Goal: Use online tool/utility

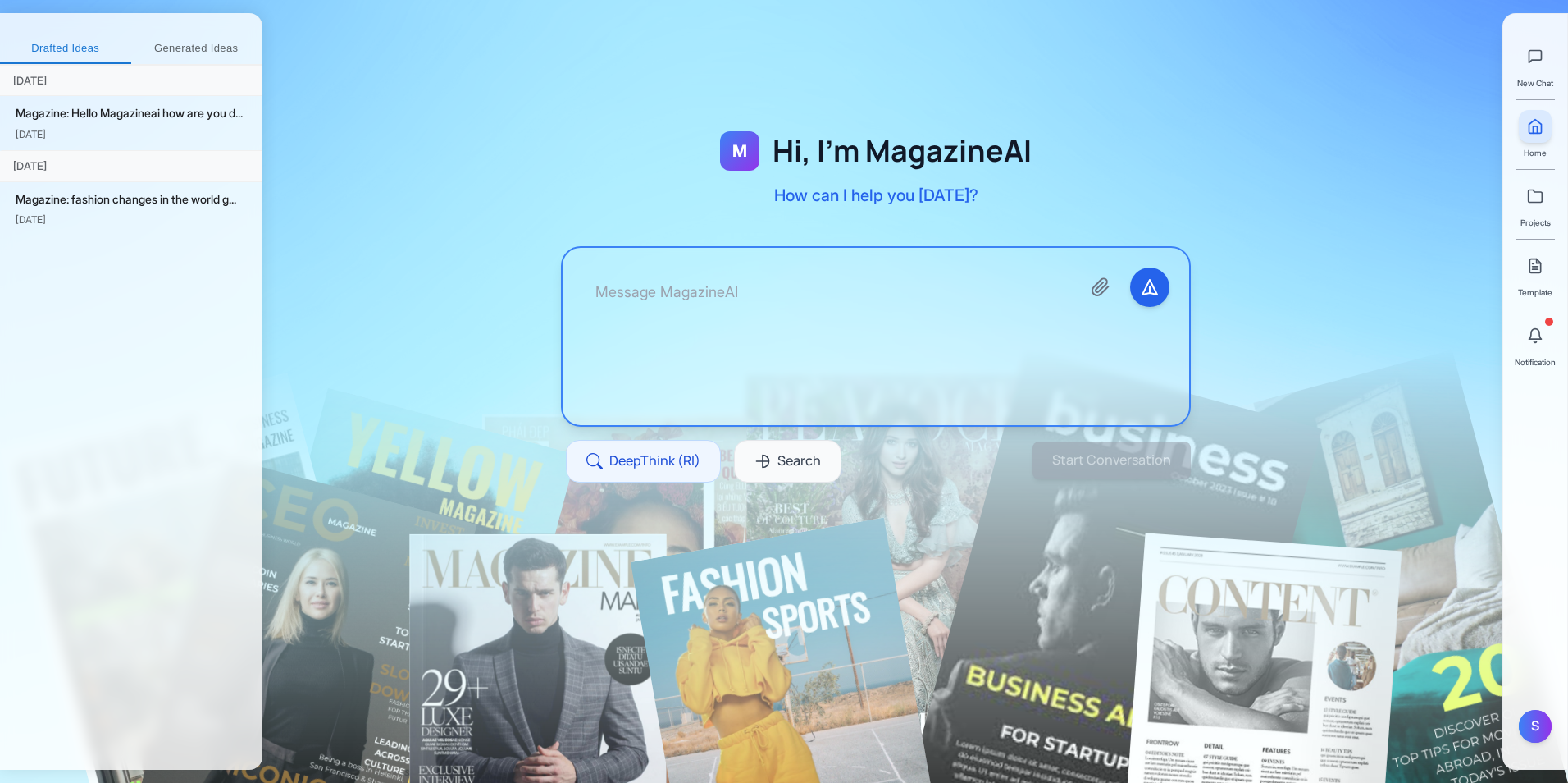
click at [766, 319] on textarea at bounding box center [825, 335] width 485 height 138
type textarea "w"
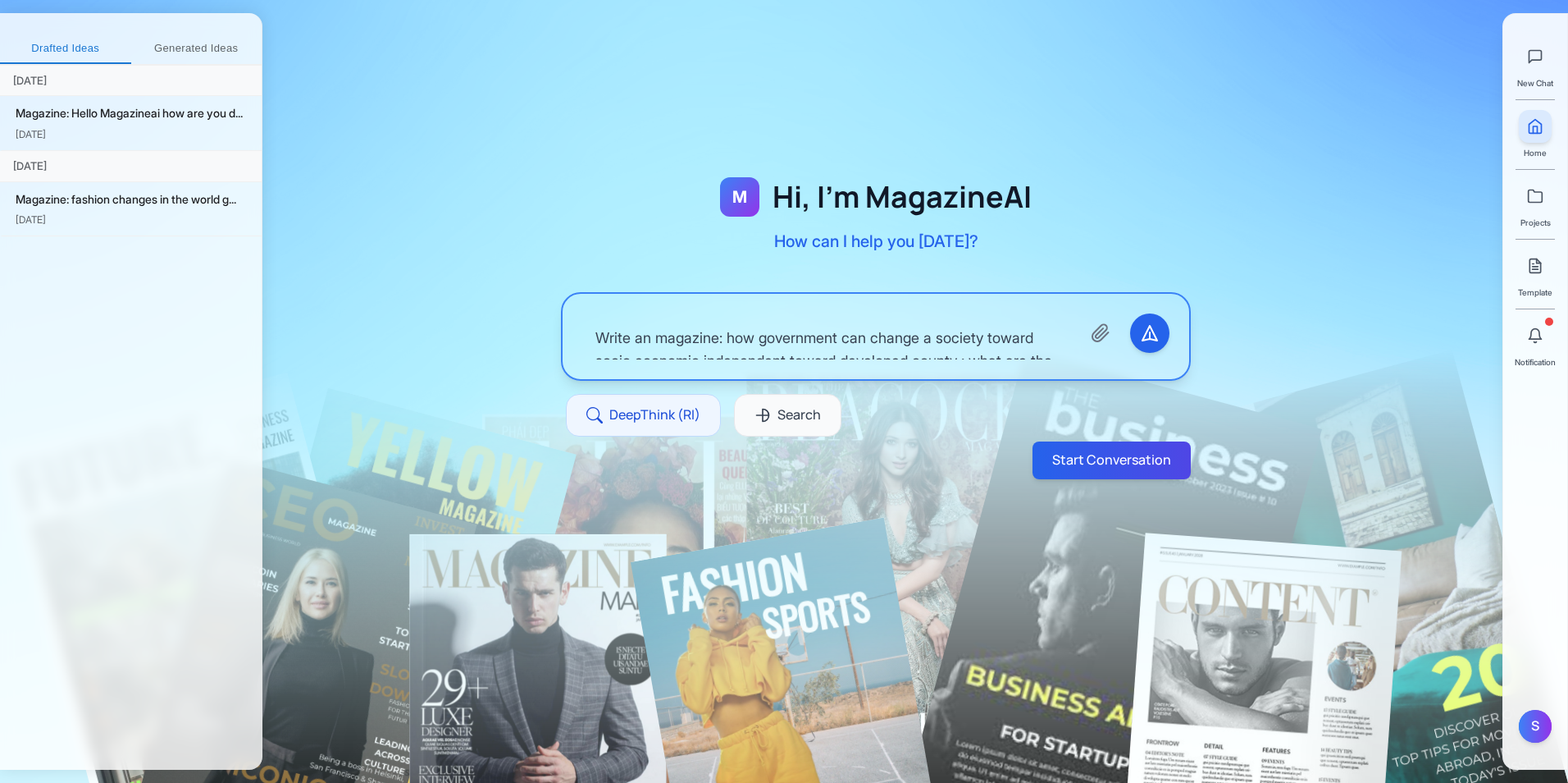
click at [645, 455] on div "Start Conversation" at bounding box center [849, 460] width 682 height 38
click at [693, 417] on span "DeepThink (RI)" at bounding box center [654, 415] width 91 height 22
click at [767, 349] on textarea "Write an magazine: how government can change a society toward socio economic in…" at bounding box center [825, 336] width 485 height 46
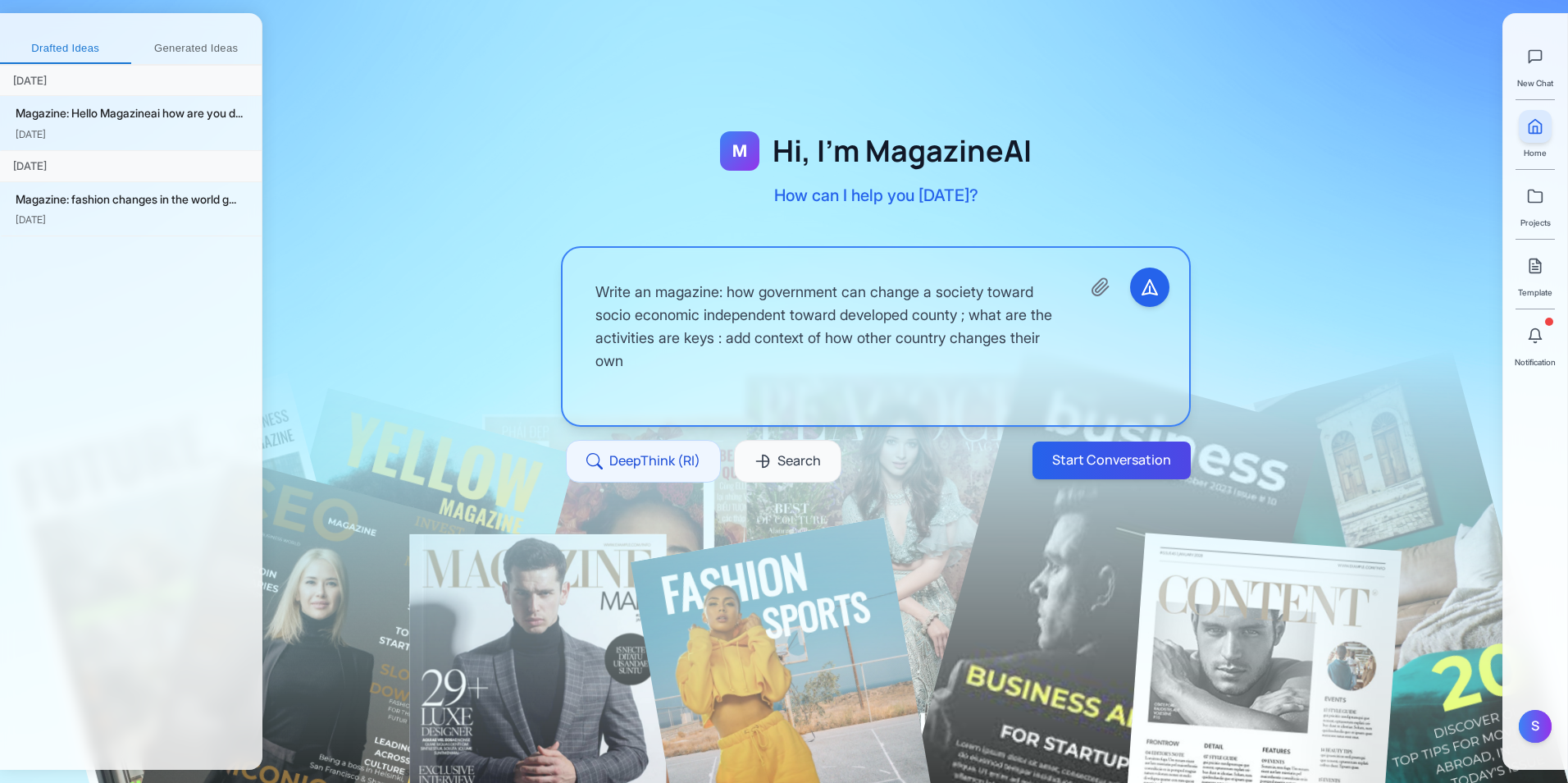
click at [776, 371] on textarea "Write an magazine: how government can change a society toward socio economic in…" at bounding box center [825, 335] width 485 height 138
click at [1056, 462] on button "Start Conversation" at bounding box center [1111, 459] width 164 height 39
type textarea "Write an magazine: How fashion industry changes over last 10 years ; show marke…"
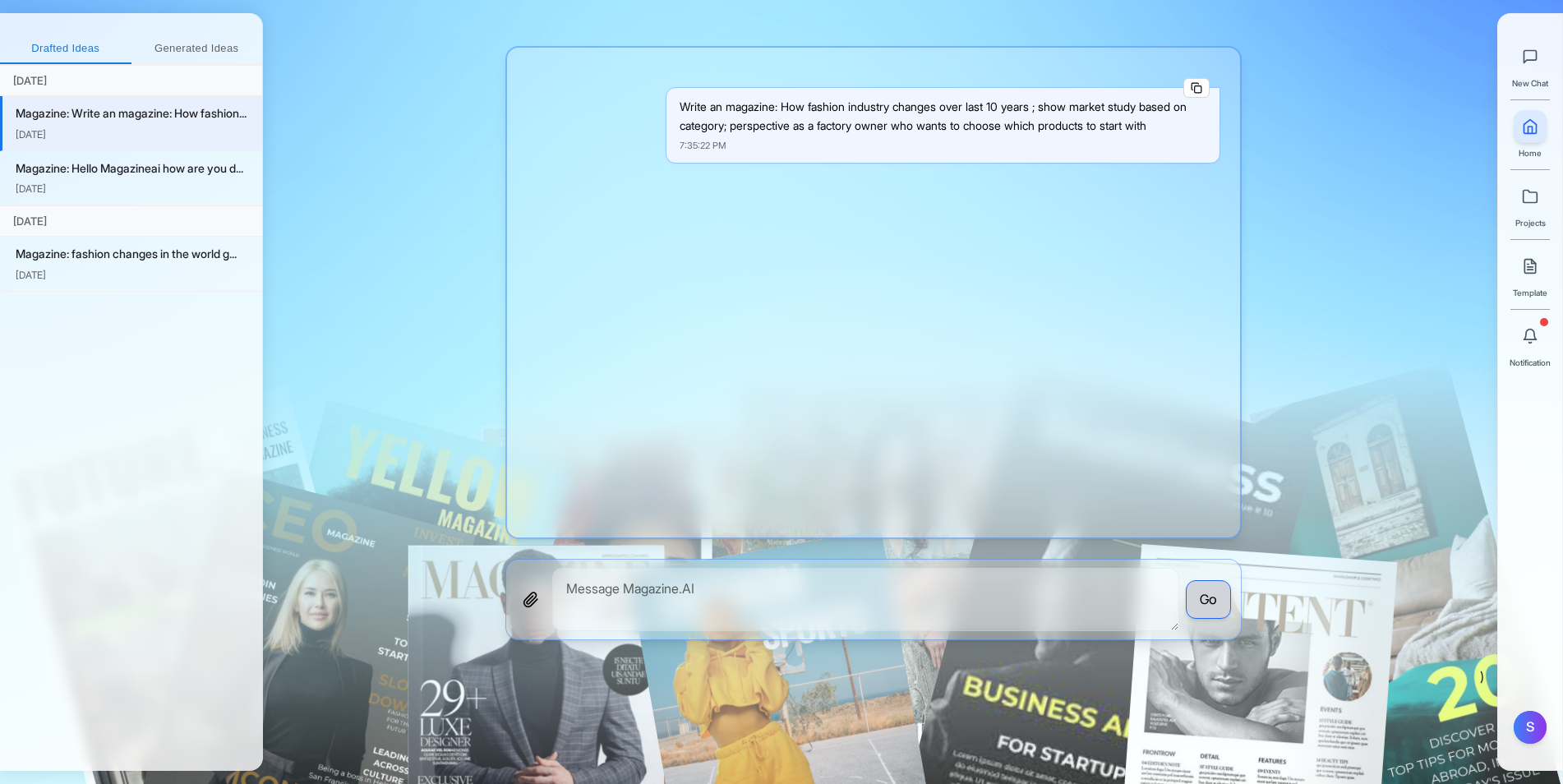
scroll to position [42, 0]
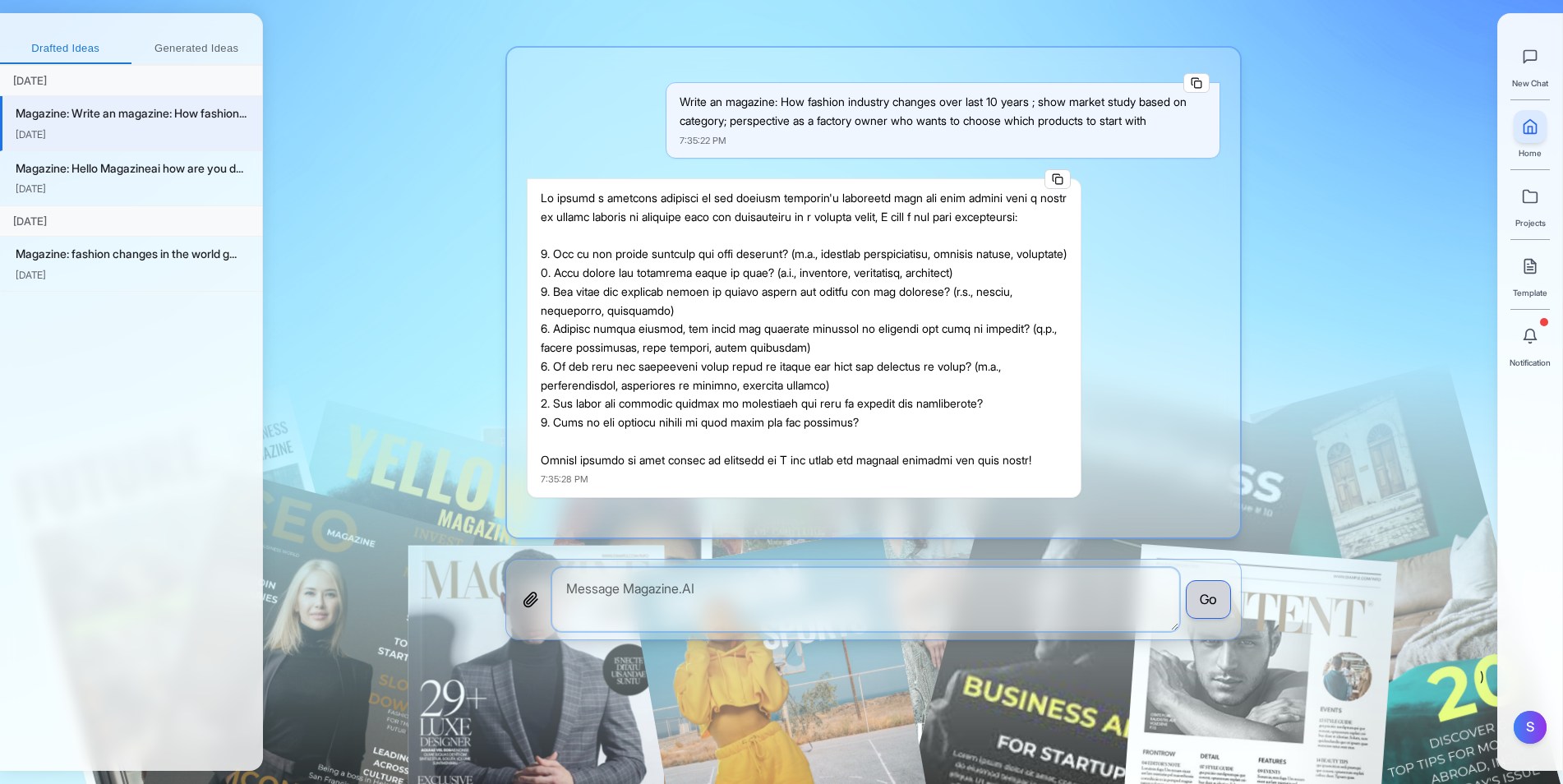
click at [777, 591] on textarea at bounding box center [865, 599] width 627 height 63
type textarea "i"
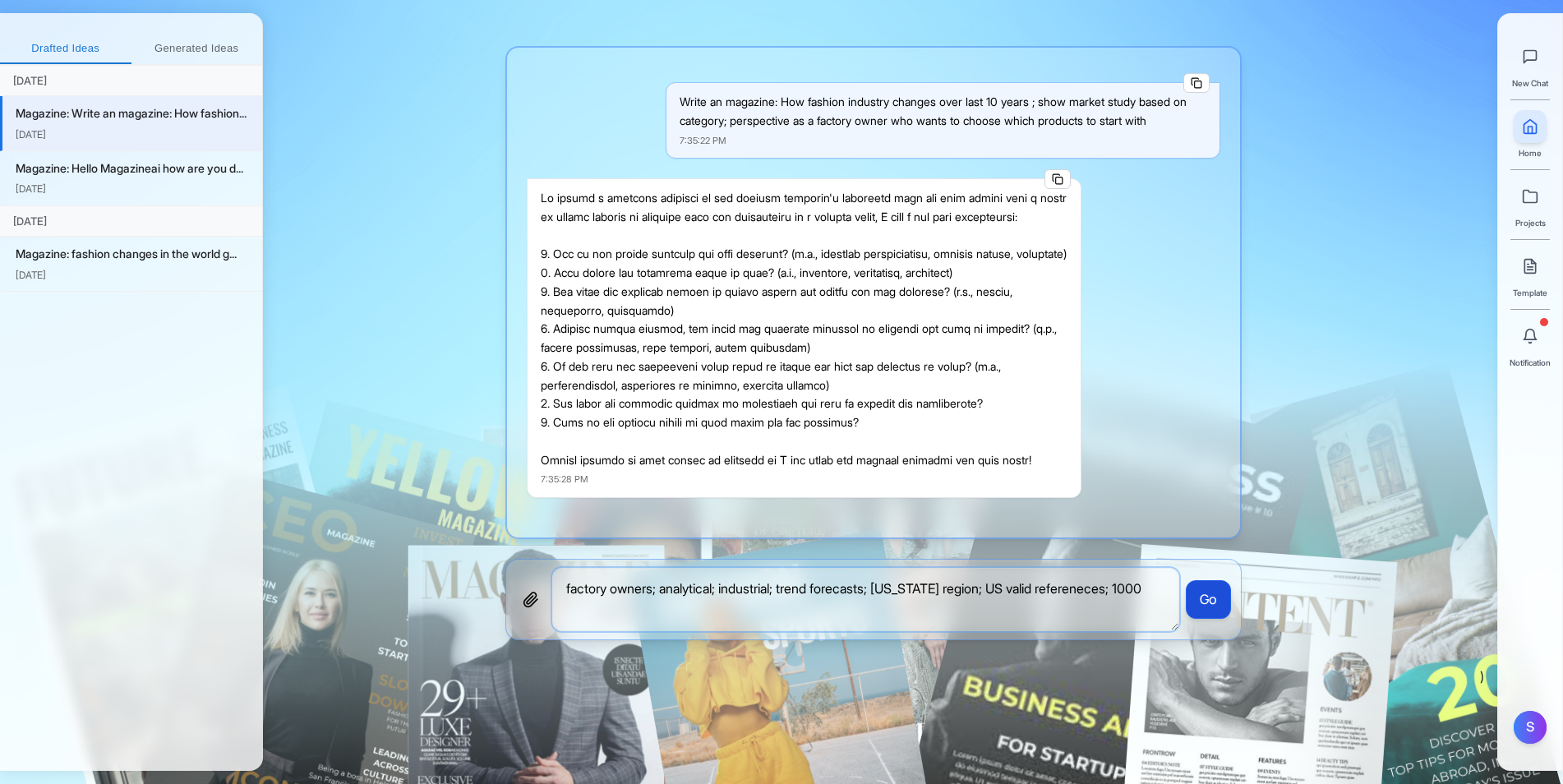
type textarea "factory owners; analytical; industrial; trend forecasts; [US_STATE] region; US …"
click at [1209, 602] on button "Go" at bounding box center [1208, 599] width 45 height 40
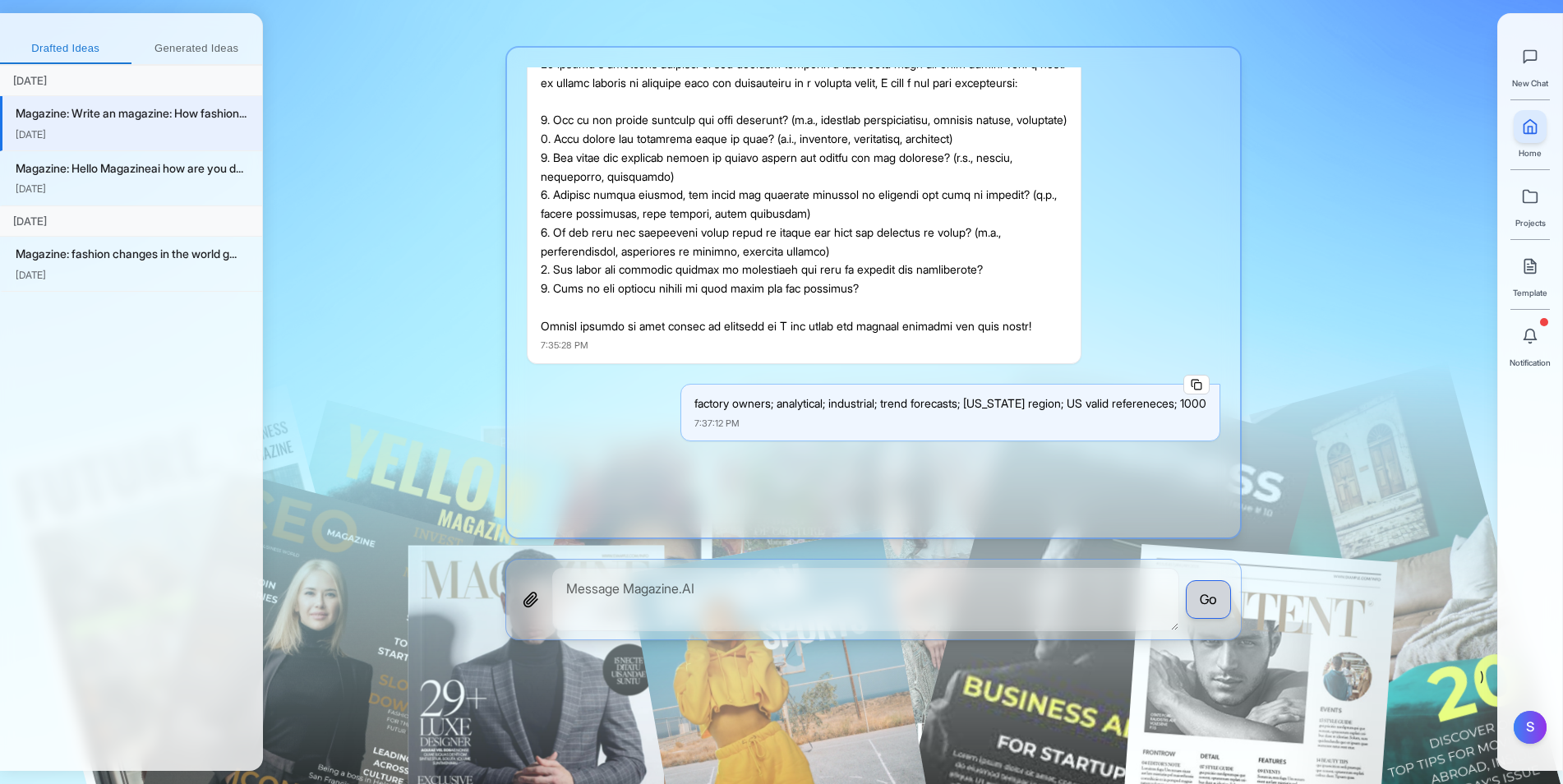
scroll to position [477, 0]
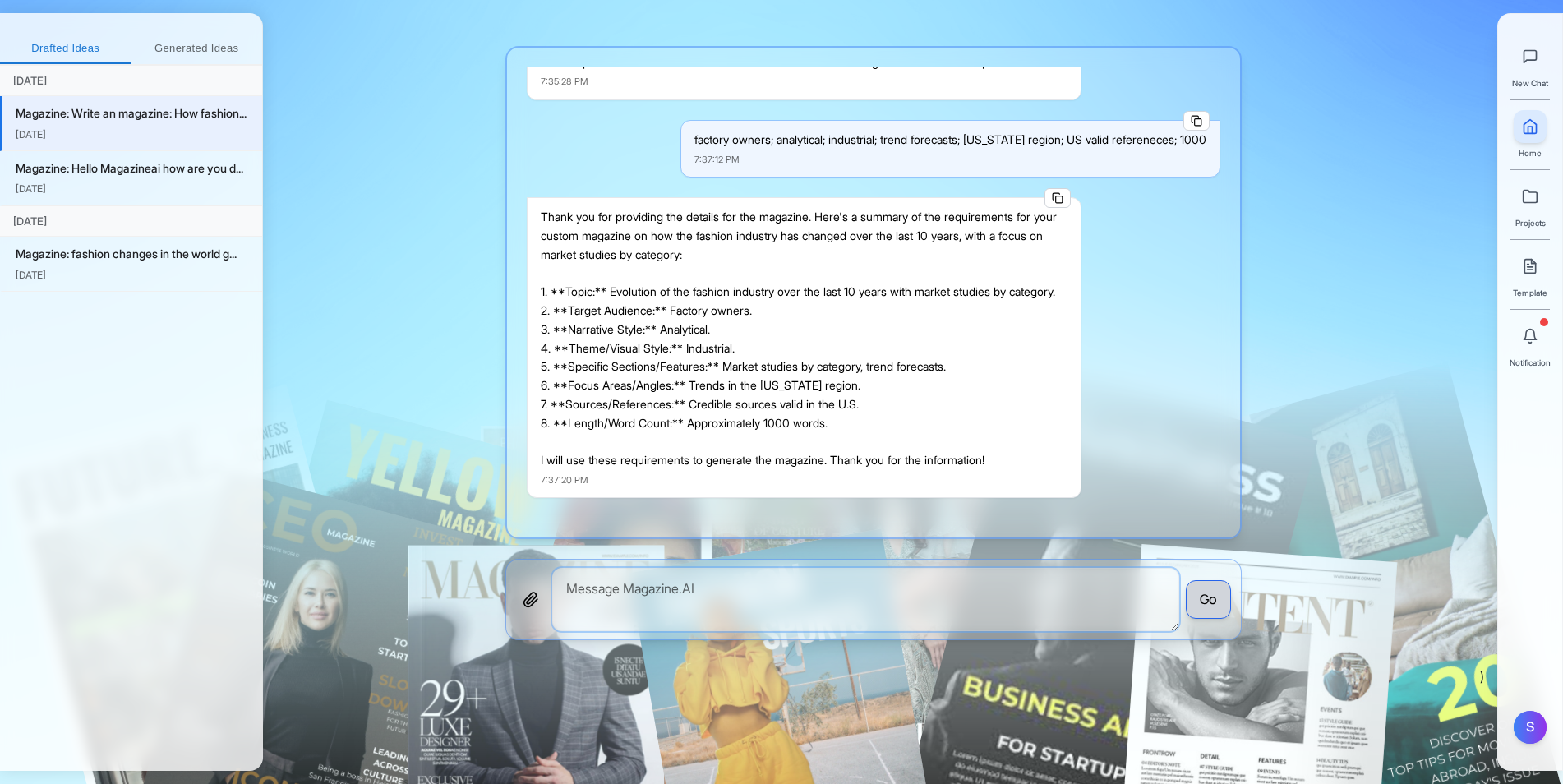
click at [906, 581] on textarea at bounding box center [865, 599] width 627 height 63
click at [903, 602] on textarea at bounding box center [865, 599] width 627 height 63
type textarea "Go ahead"
click at [1207, 606] on button "Go" at bounding box center [1208, 599] width 45 height 40
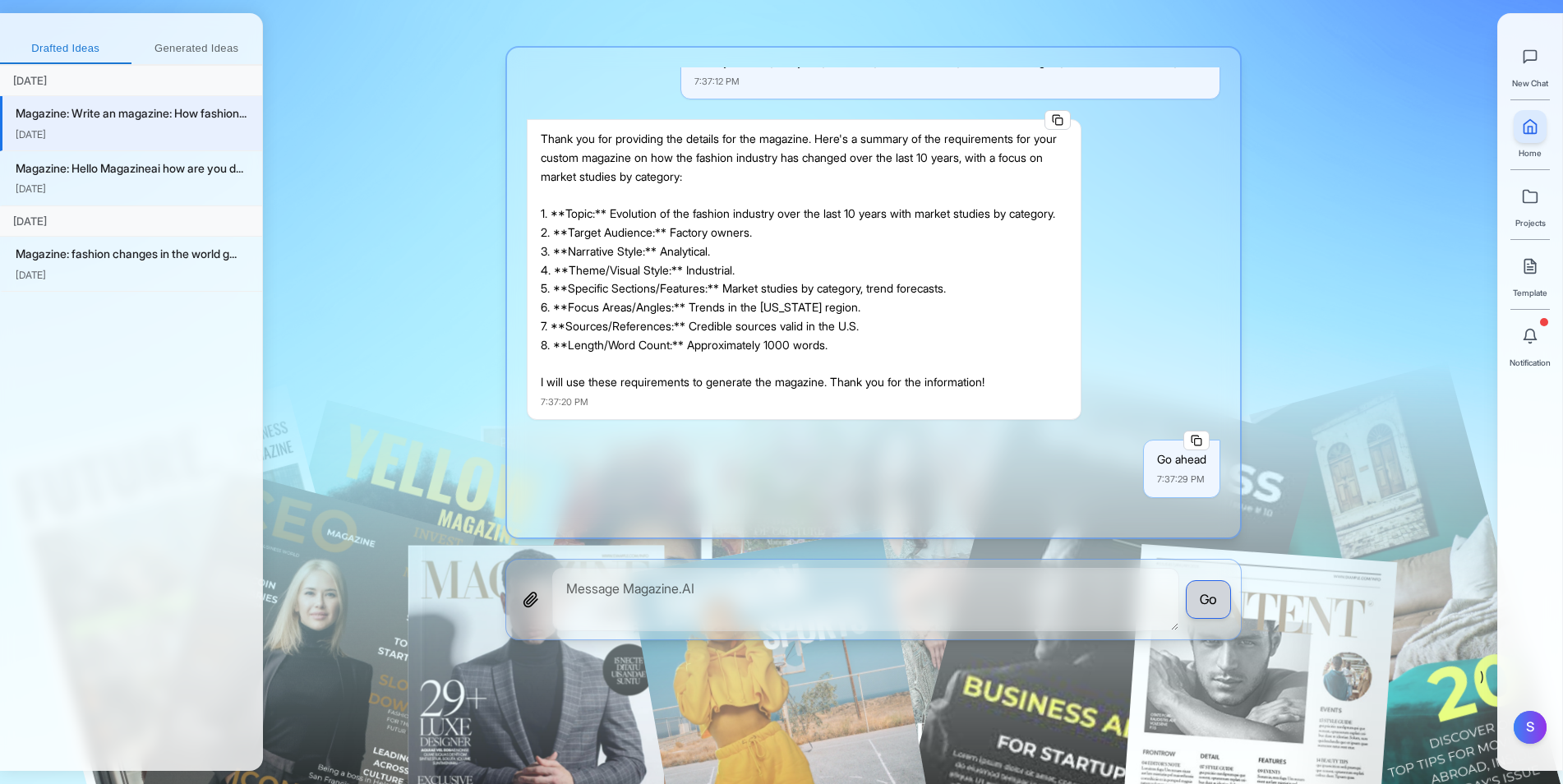
scroll to position [1286, 0]
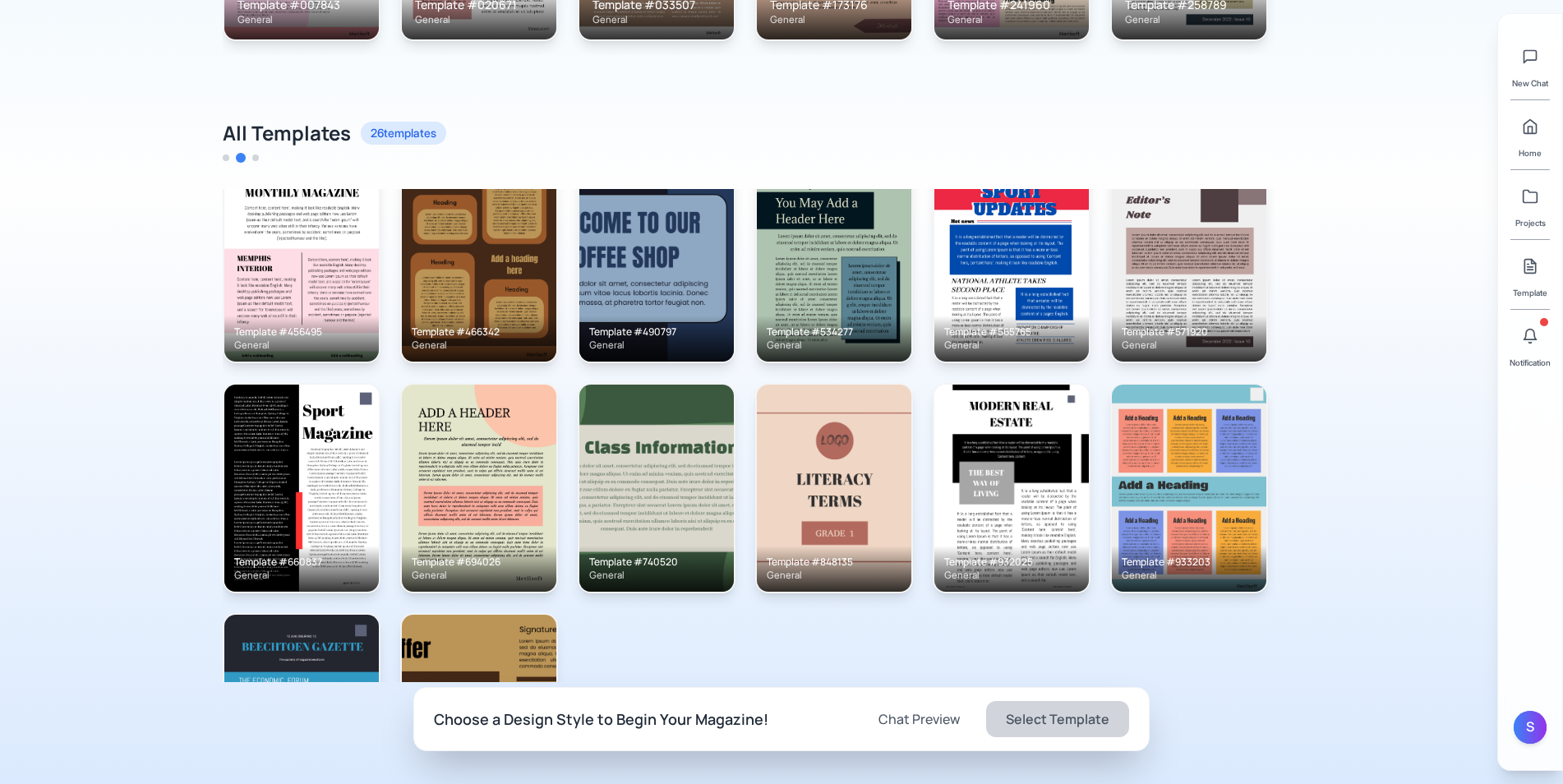
scroll to position [499, 0]
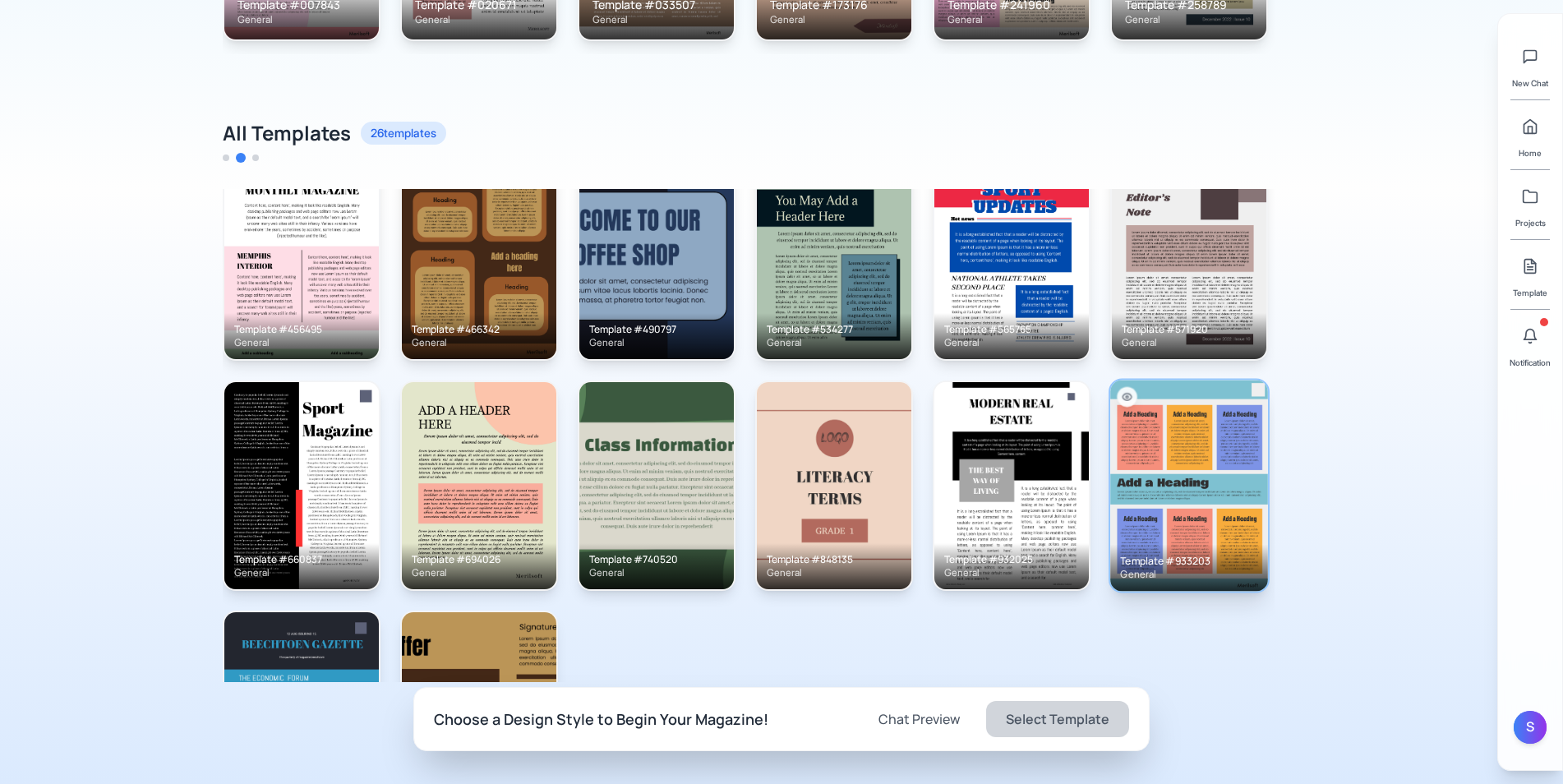
click at [1250, 402] on img at bounding box center [1188, 485] width 158 height 212
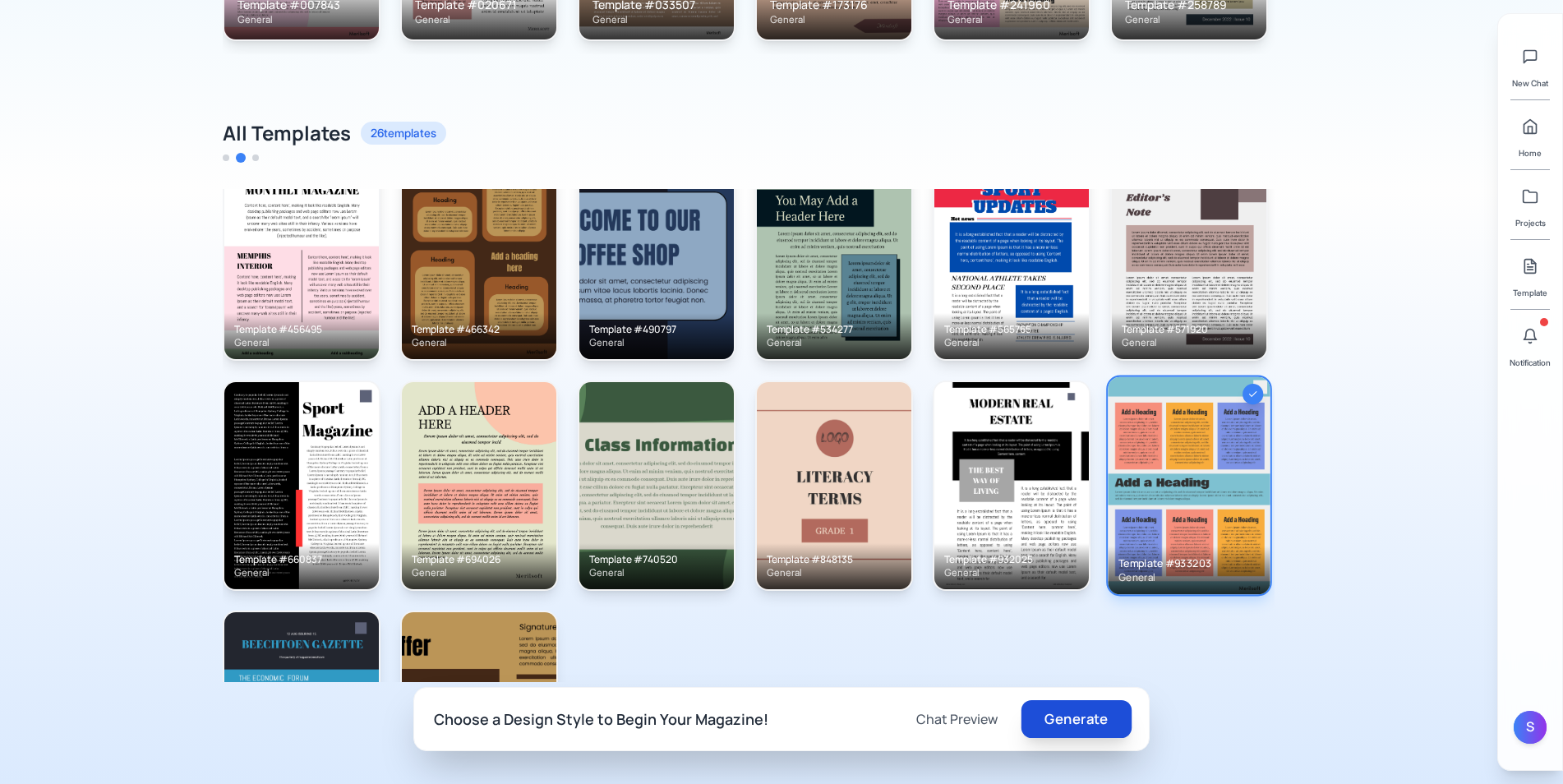
click at [1103, 723] on button "Generate" at bounding box center [1076, 718] width 110 height 38
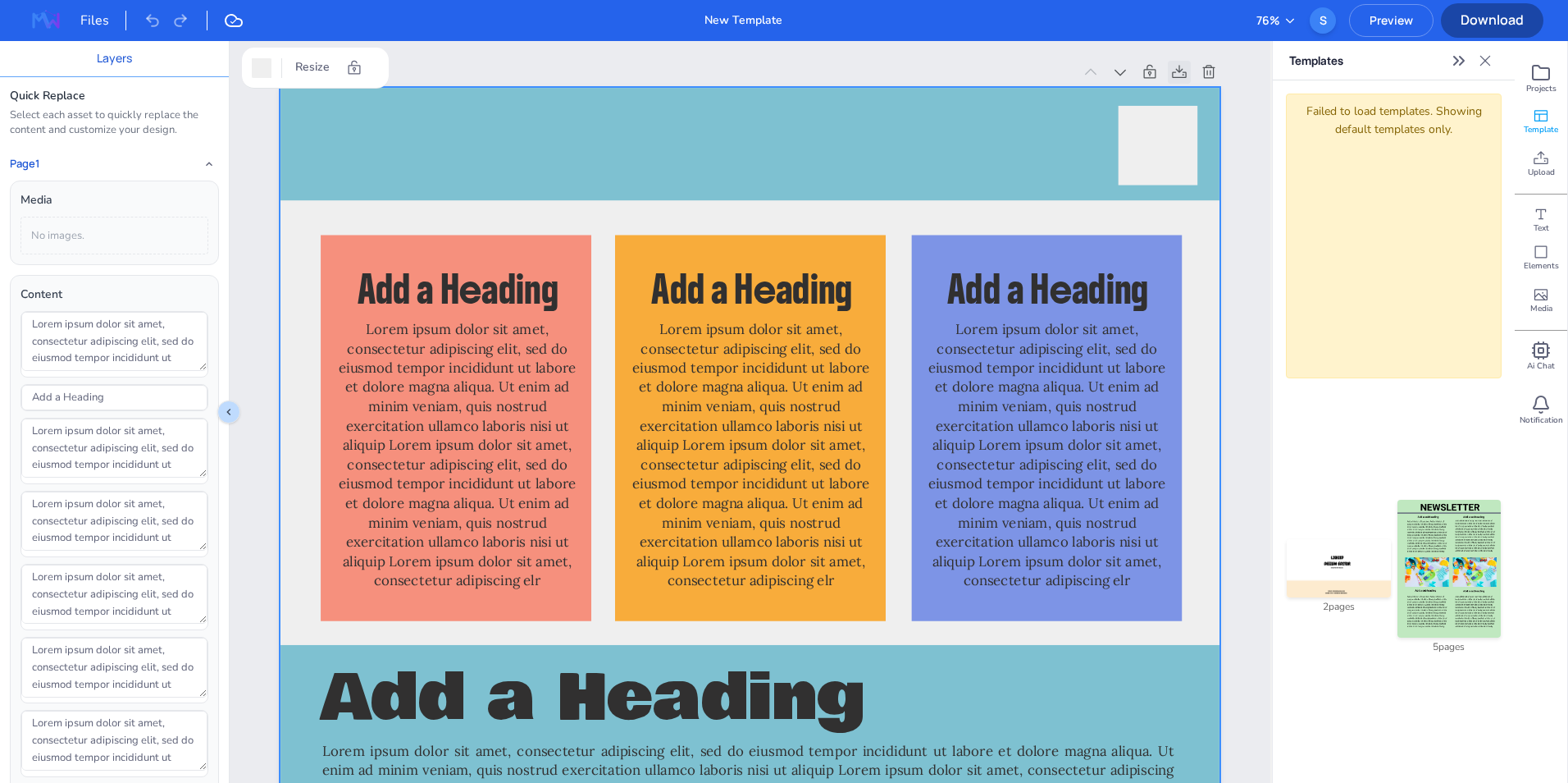
click at [1179, 67] on icon at bounding box center [1179, 72] width 16 height 16
